Goal: Information Seeking & Learning: Learn about a topic

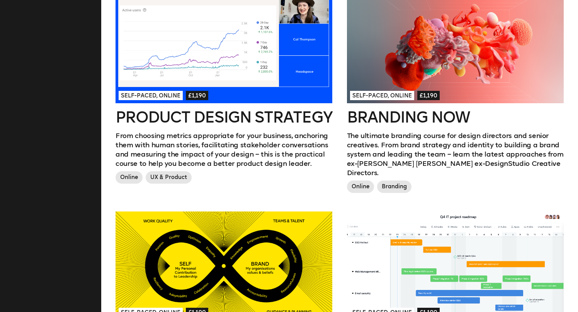
scroll to position [467, 0]
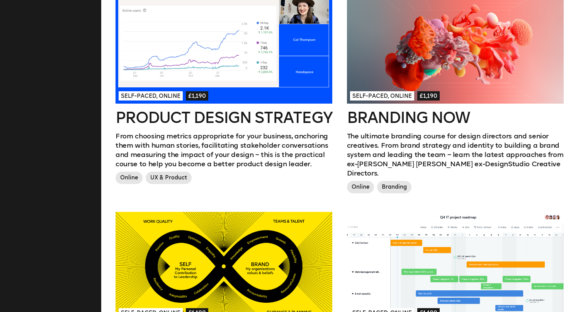
click at [447, 132] on p "The ultimate branding course for design directors and senior creatives. From br…" at bounding box center [455, 154] width 217 height 46
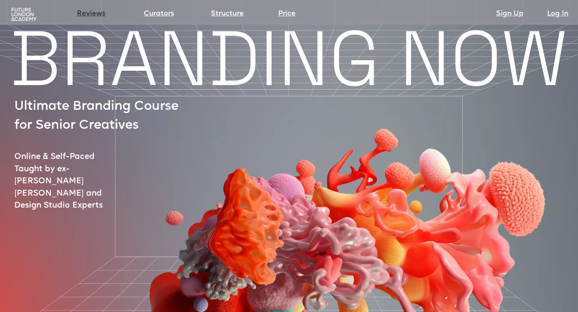
click at [95, 14] on link "Reviews" at bounding box center [91, 14] width 29 height 11
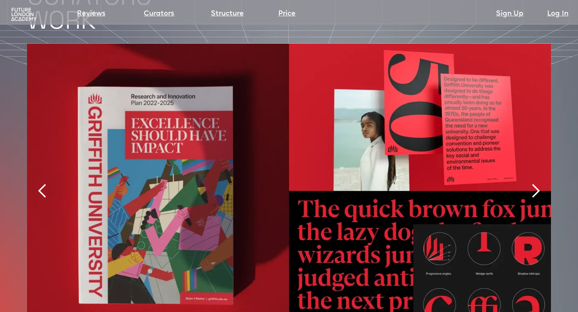
scroll to position [1624, 0]
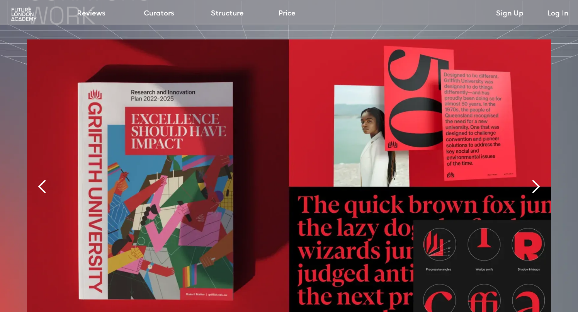
click at [536, 179] on div "next slide" at bounding box center [535, 186] width 15 height 15
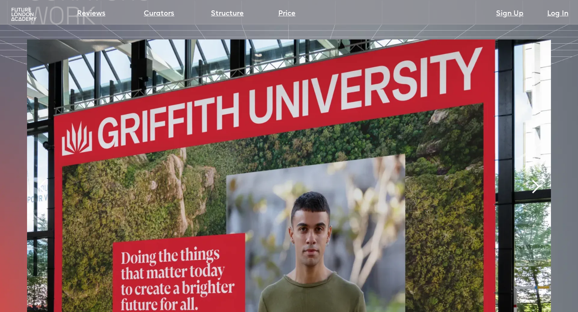
click at [536, 179] on div "next slide" at bounding box center [535, 186] width 15 height 15
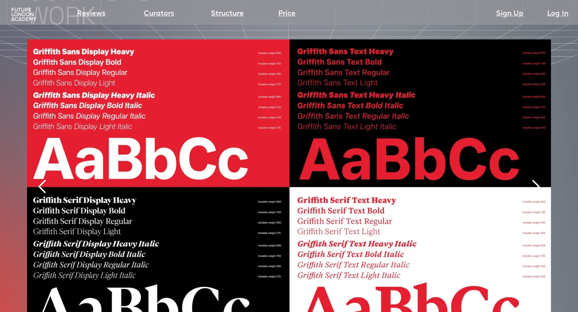
click at [536, 179] on div "next slide" at bounding box center [535, 186] width 15 height 15
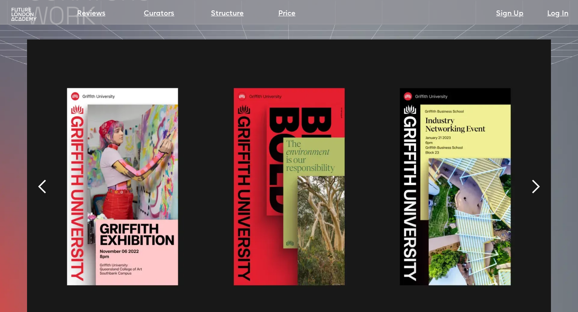
click at [536, 179] on div "next slide" at bounding box center [535, 186] width 15 height 15
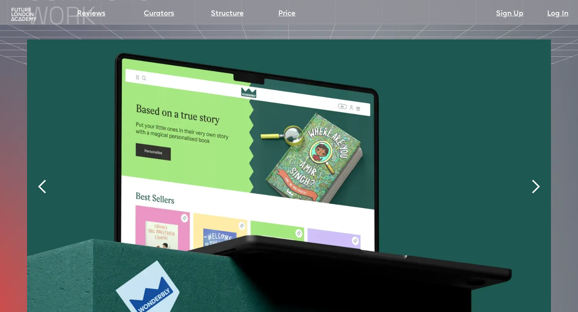
click at [536, 179] on div "next slide" at bounding box center [535, 186] width 15 height 15
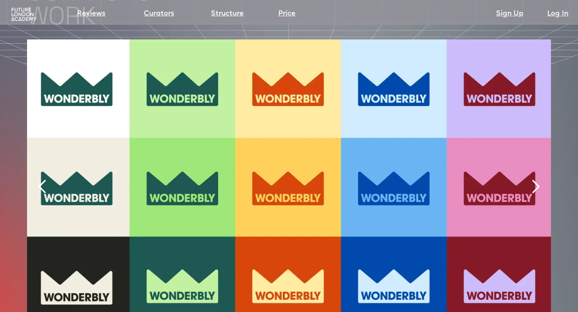
click at [536, 179] on div "next slide" at bounding box center [535, 186] width 15 height 15
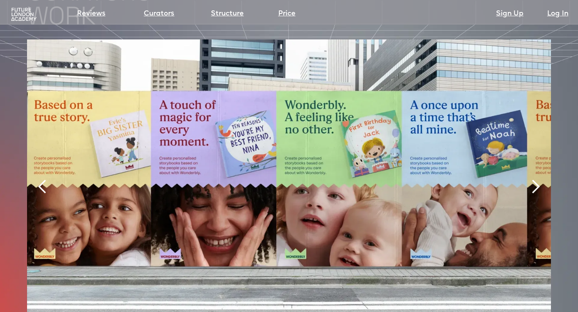
click at [536, 179] on div "next slide" at bounding box center [535, 186] width 15 height 15
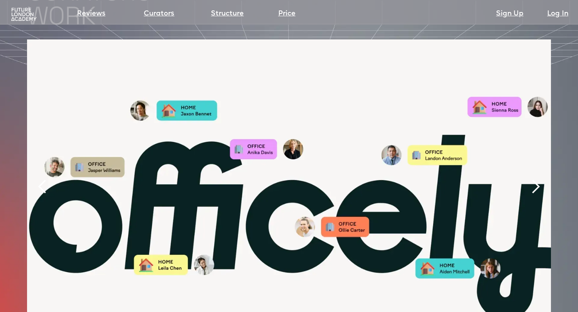
click at [536, 179] on div "next slide" at bounding box center [535, 186] width 15 height 15
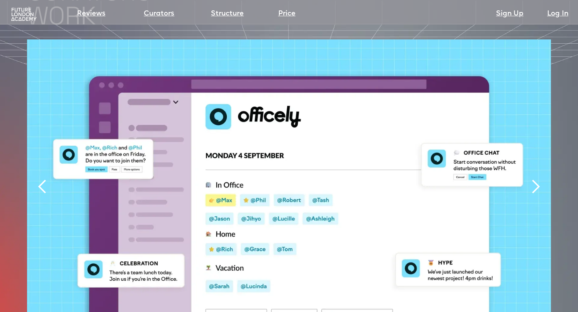
click at [536, 179] on div "next slide" at bounding box center [535, 186] width 15 height 15
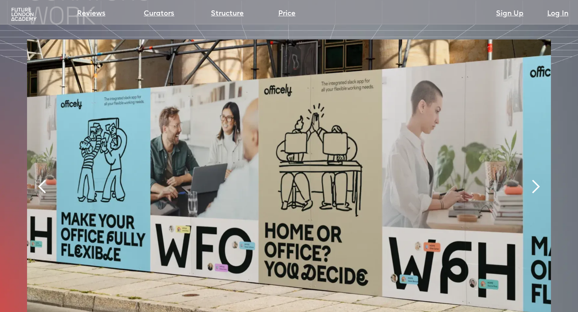
click at [536, 179] on div "next slide" at bounding box center [535, 186] width 15 height 15
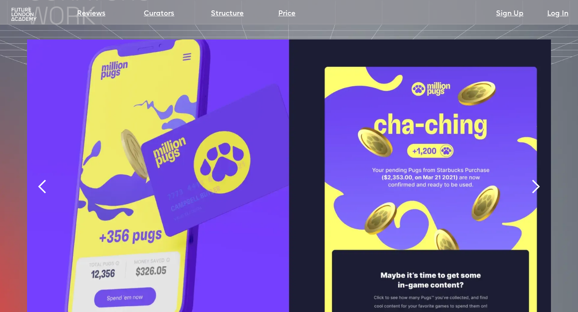
click at [536, 179] on div "next slide" at bounding box center [535, 186] width 15 height 15
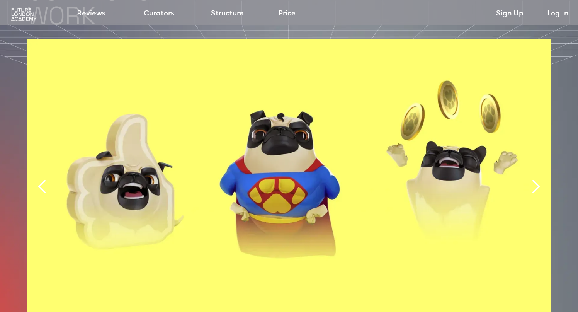
click at [536, 179] on div "next slide" at bounding box center [535, 186] width 15 height 15
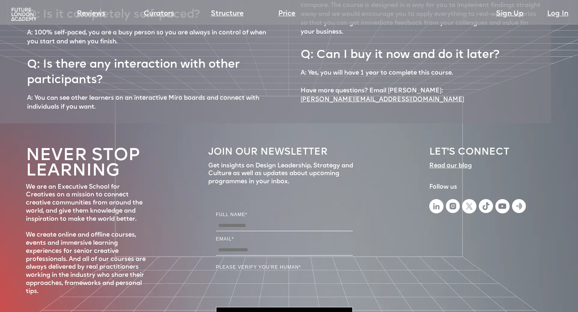
scroll to position [3426, 0]
